Goal: Navigation & Orientation: Find specific page/section

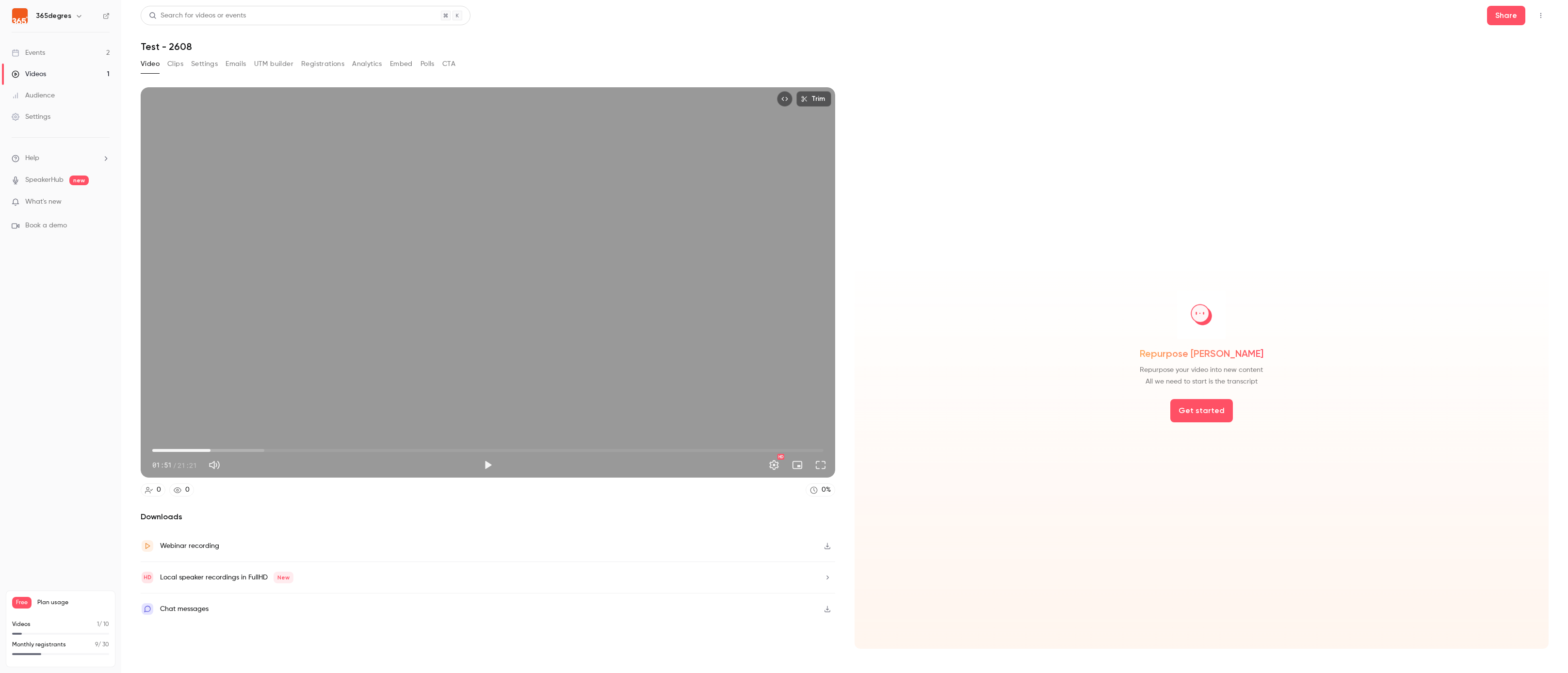
type input "*****"
click at [49, 73] on link "Videos 1" at bounding box center [60, 74] width 121 height 21
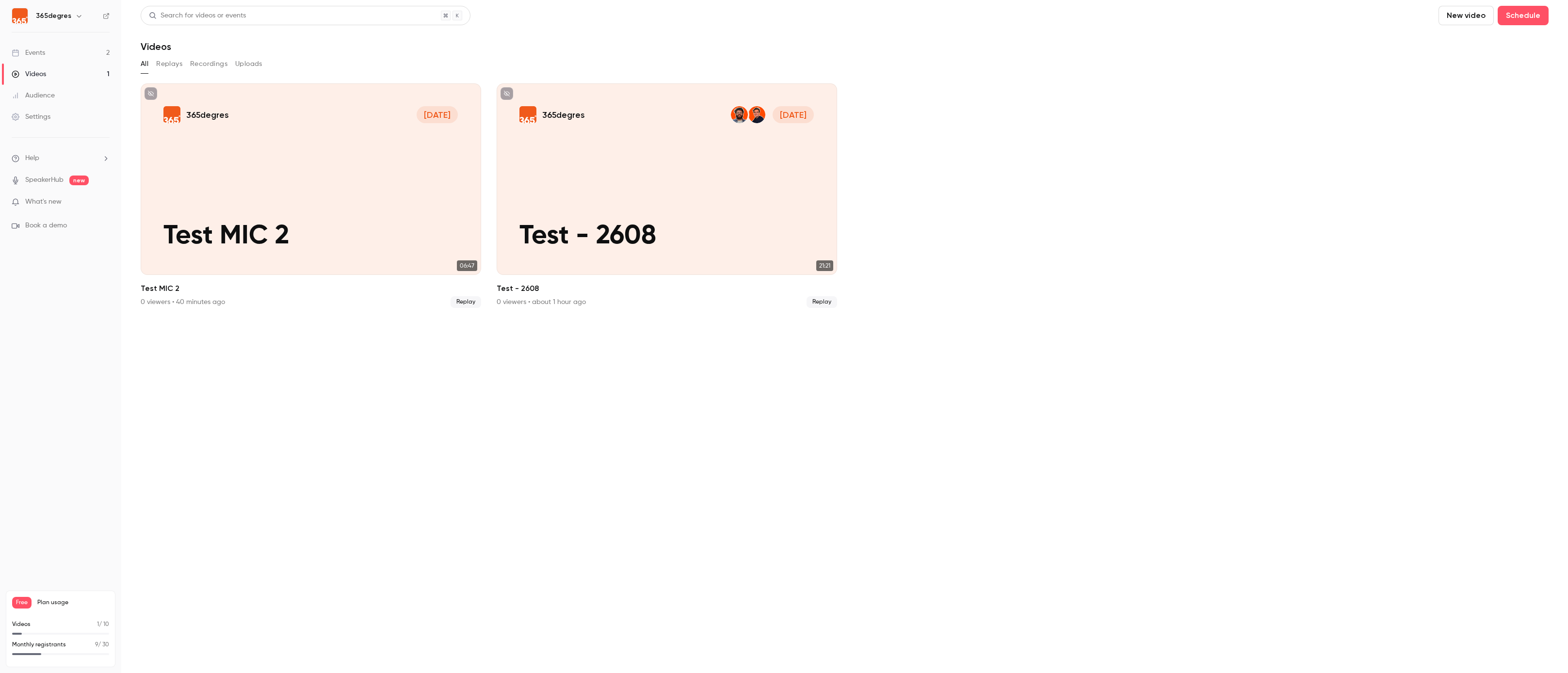
click at [54, 51] on link "Events 2" at bounding box center [60, 52] width 121 height 21
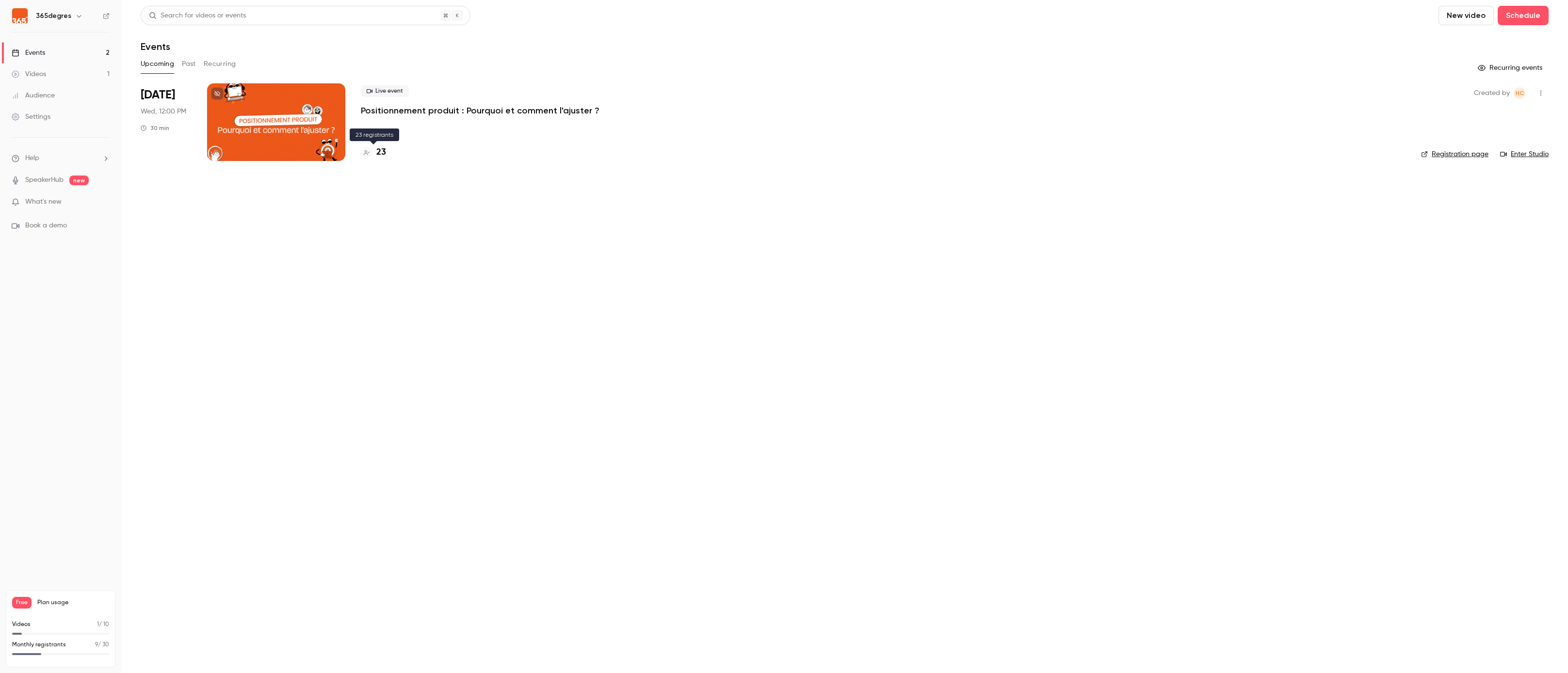
click at [378, 150] on h4 "23" at bounding box center [381, 153] width 10 height 13
